Goal: Task Accomplishment & Management: Use online tool/utility

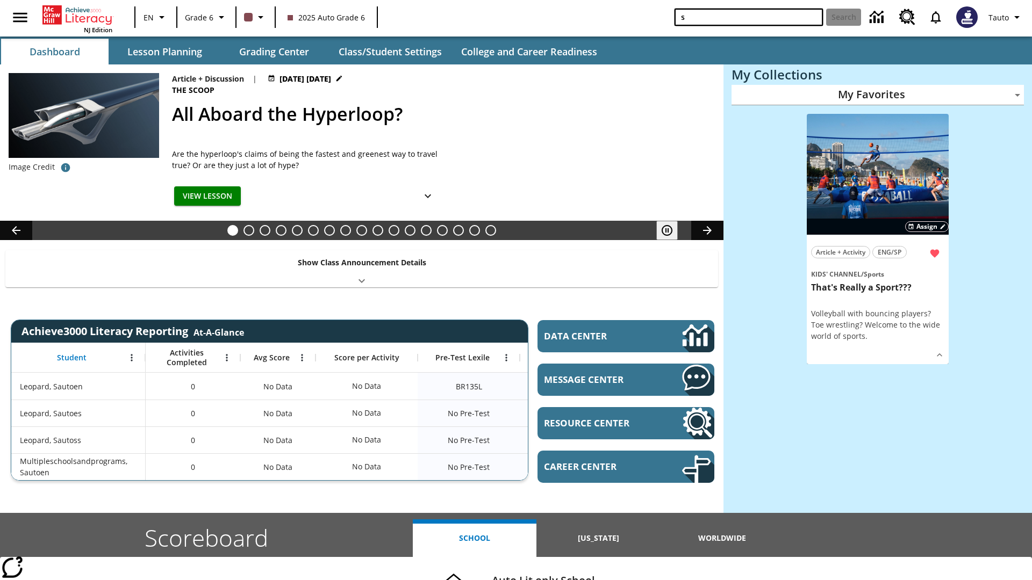
type input "s"
click at [843, 17] on button "Search" at bounding box center [843, 17] width 35 height 17
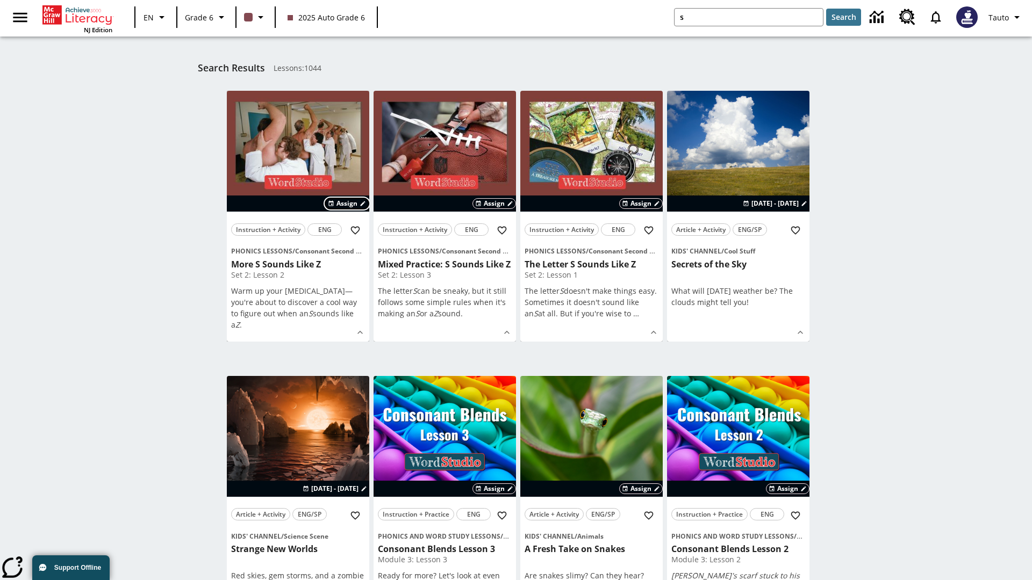
click at [347, 204] on span "Assign" at bounding box center [346, 204] width 21 height 10
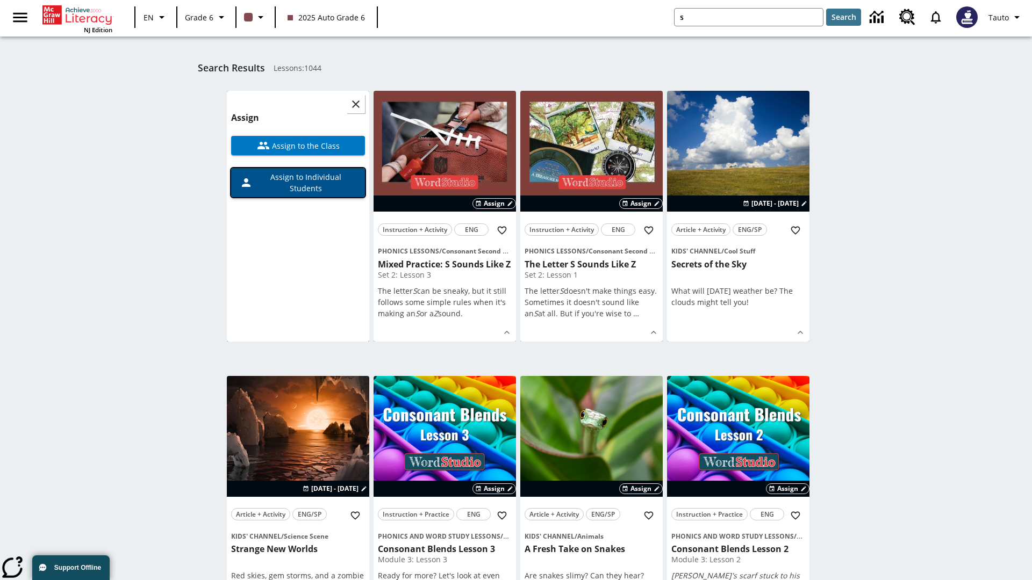
click at [298, 183] on span "Assign to Individual Students" at bounding box center [305, 182] width 104 height 23
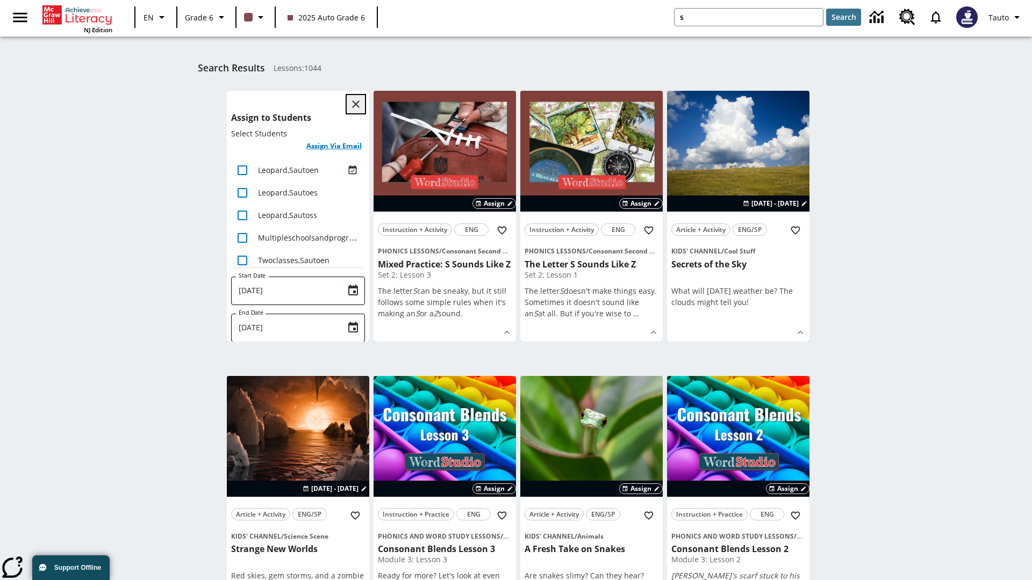
click at [356, 104] on icon "Close" at bounding box center [356, 104] width 8 height 8
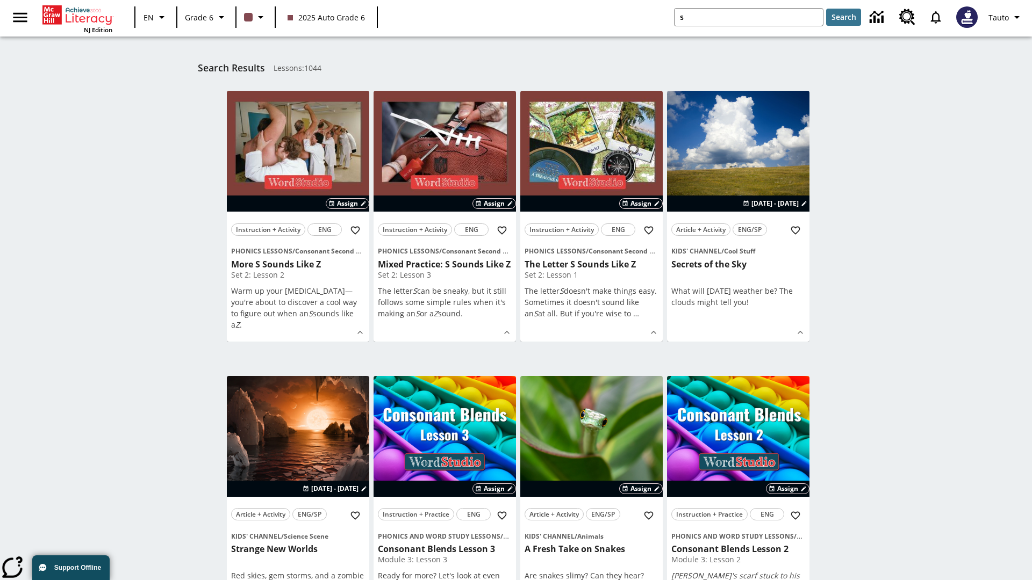
scroll to position [198, 0]
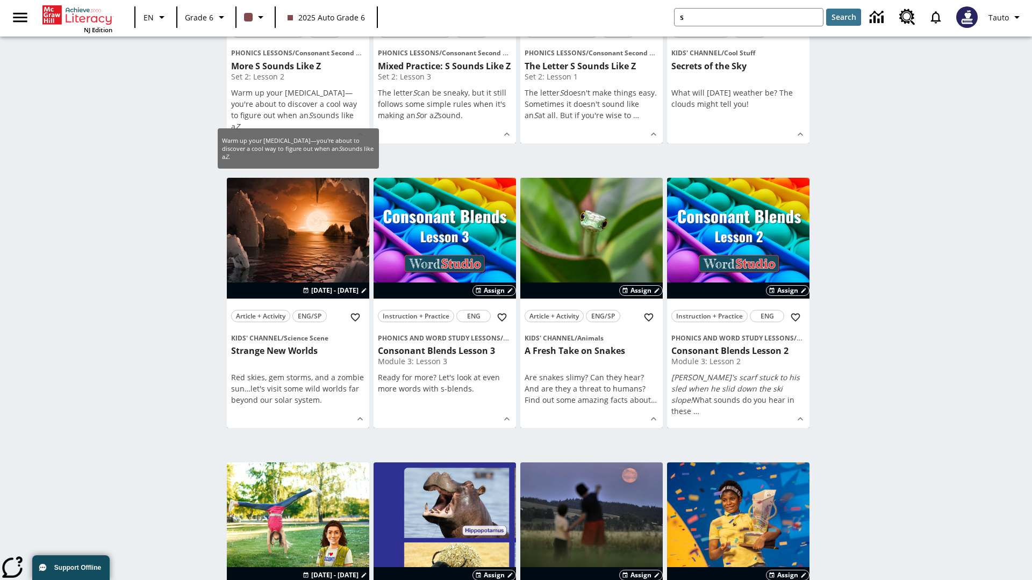
click at [347, 10] on span "Assign" at bounding box center [346, 6] width 21 height 10
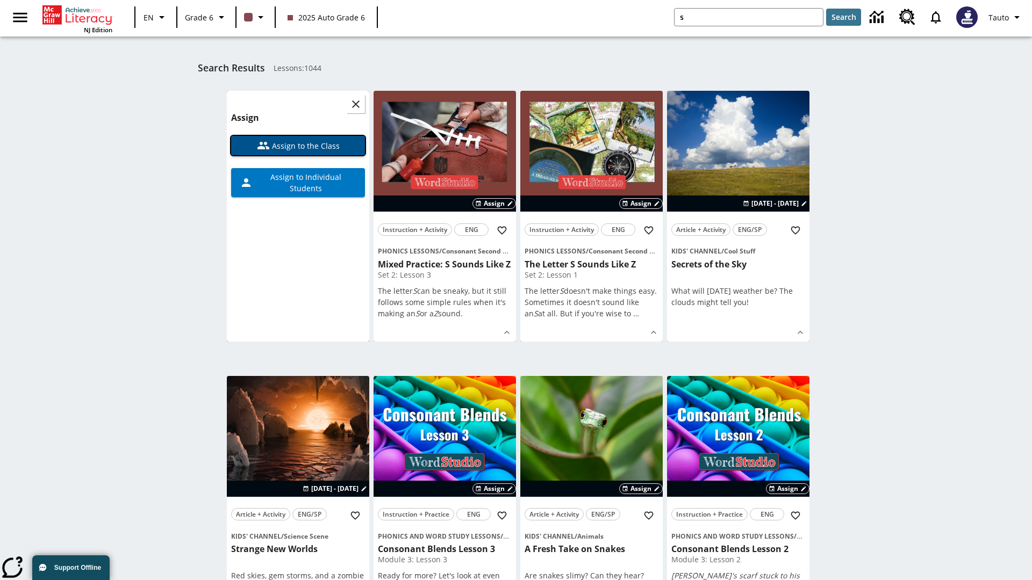
click at [298, 146] on span "Assign to the Class" at bounding box center [305, 145] width 70 height 11
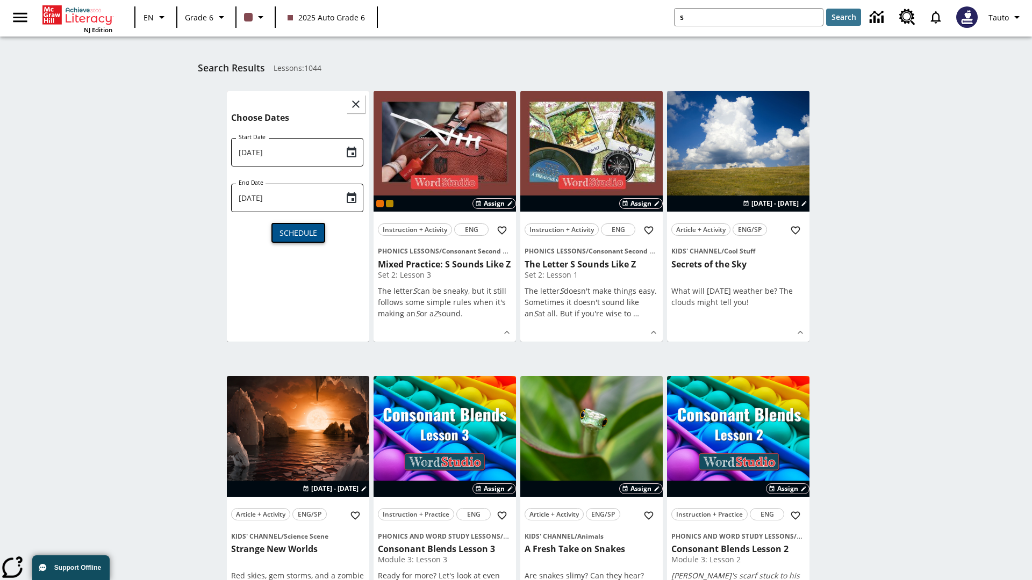
click at [298, 232] on span "Schedule" at bounding box center [298, 232] width 38 height 11
